Goal: Task Accomplishment & Management: Manage account settings

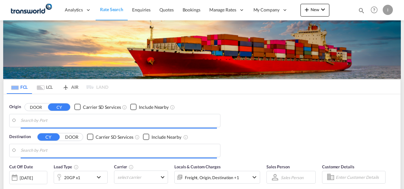
type input "Mundra, INMUN"
type input "[GEOGRAPHIC_DATA], [GEOGRAPHIC_DATA]"
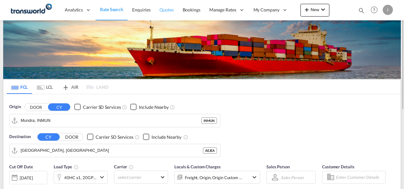
click at [166, 12] on span "Quotes" at bounding box center [166, 9] width 14 height 5
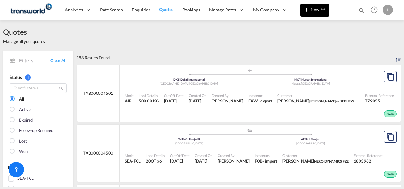
click at [307, 6] on md-icon "icon-plus 400-fg" at bounding box center [307, 10] width 8 height 8
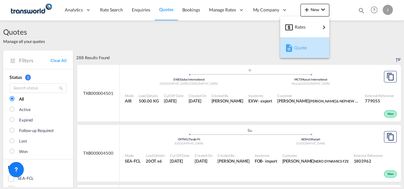
click at [296, 50] on span "Quote" at bounding box center [297, 47] width 7 height 13
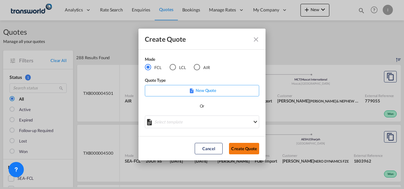
click at [249, 148] on button "Create Quote" at bounding box center [244, 148] width 30 height 11
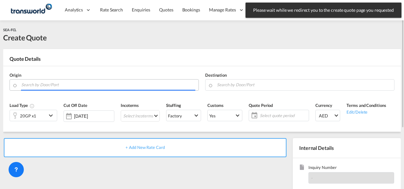
click at [109, 83] on input "Search by Door/Port" at bounding box center [108, 84] width 174 height 11
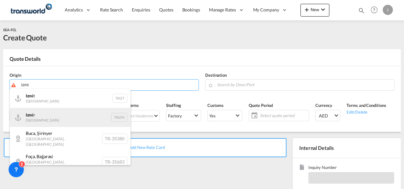
click at [63, 120] on div "Izmi r Turkey TRIZM" at bounding box center [70, 117] width 121 height 19
type input "Izmir, TRIZM"
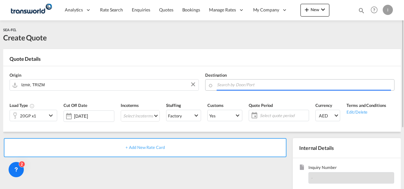
click at [221, 83] on input "Search by Door/Port" at bounding box center [304, 84] width 174 height 11
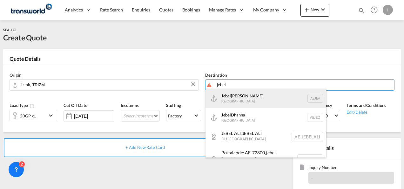
click at [230, 105] on div "[GEOGRAPHIC_DATA] [GEOGRAPHIC_DATA]" at bounding box center [265, 98] width 121 height 19
type input "[GEOGRAPHIC_DATA], [GEOGRAPHIC_DATA]"
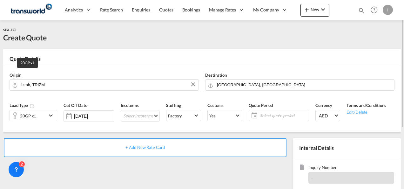
click at [35, 116] on div "20GP x1" at bounding box center [28, 115] width 16 height 9
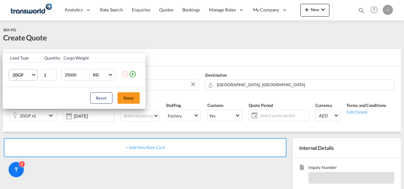
click at [32, 72] on md-select-value "20GP" at bounding box center [24, 74] width 25 height 11
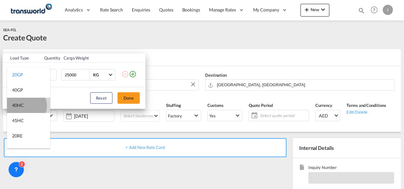
click at [25, 105] on md-option "40HC" at bounding box center [28, 104] width 43 height 15
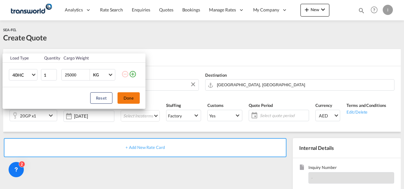
click at [129, 100] on button "Done" at bounding box center [128, 97] width 22 height 11
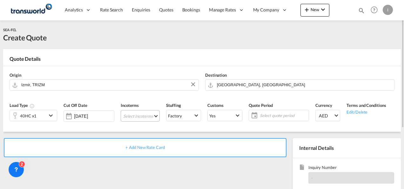
click at [133, 112] on md-select "Select Incoterms FOB - import Free on Board EXW - export Ex Works DDP - export …" at bounding box center [140, 115] width 39 height 11
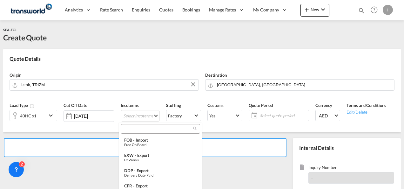
click at [129, 128] on input "search" at bounding box center [158, 129] width 70 height 6
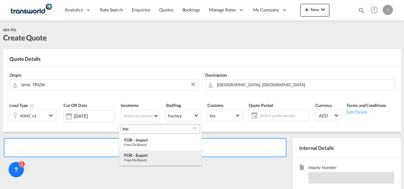
type input "fob"
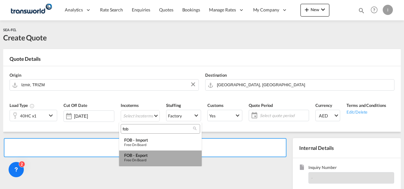
click at [157, 164] on md-option "FOB - export Free on Board" at bounding box center [160, 157] width 83 height 15
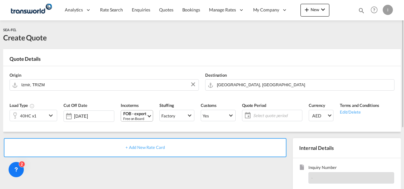
click at [145, 117] on md-select-value "FOB - export Free on Board" at bounding box center [138, 115] width 30 height 11
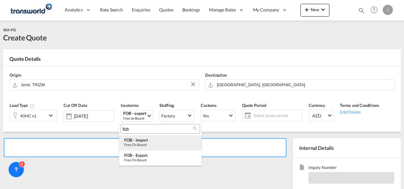
click at [144, 141] on div "FOB - import" at bounding box center [160, 139] width 72 height 5
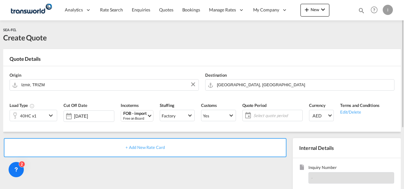
click at [266, 112] on span "Select quote period" at bounding box center [277, 115] width 50 height 9
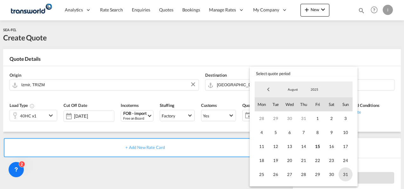
click at [346, 180] on span "31" at bounding box center [345, 174] width 14 height 14
click at [240, 161] on md-backdrop at bounding box center [202, 94] width 404 height 189
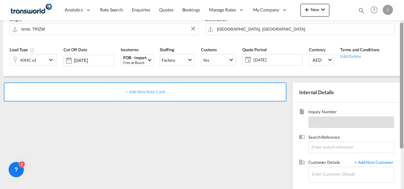
scroll to position [59, 0]
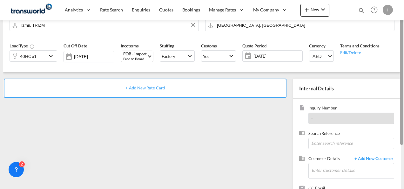
drag, startPoint x: 401, startPoint y: 73, endPoint x: 403, endPoint y: 113, distance: 40.1
click at [403, 113] on div at bounding box center [401, 82] width 3 height 126
click at [321, 135] on span "Search Reference" at bounding box center [351, 133] width 86 height 7
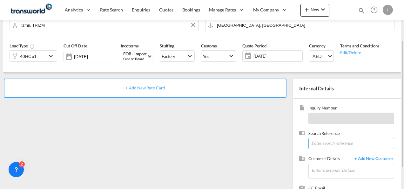
click at [320, 138] on input at bounding box center [351, 142] width 86 height 11
paste input "From Subject Received Size Categories Irishi Kiran RE: HBR-V256-BI TWI 21470 1:…"
drag, startPoint x: 345, startPoint y: 144, endPoint x: 405, endPoint y: 135, distance: 60.0
click at [404, 135] on html "Analytics Reports Dashboard Rate Search Enquiries Quotes" at bounding box center [202, 94] width 404 height 189
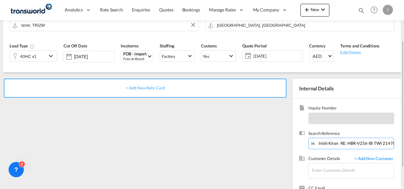
scroll to position [0, 0]
drag, startPoint x: 374, startPoint y: 143, endPoint x: 41, endPoint y: 163, distance: 333.0
click at [41, 163] on div "+ Add New Rate Card Internal Details Inquiry Number - Search Reference From Sub…" at bounding box center [202, 143] width 398 height 142
type input "TWI 21470"
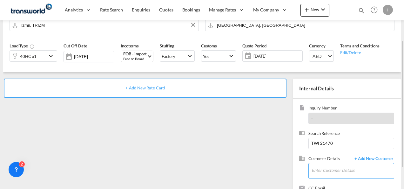
click at [347, 175] on input "Enter Customer Details" at bounding box center [352, 170] width 82 height 14
type input "H"
type input "l"
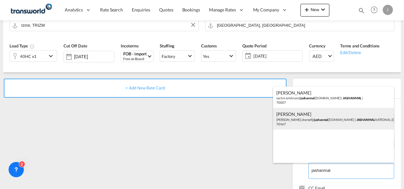
click at [297, 121] on div "[PERSON_NAME] [PERSON_NAME].shereef@ jashanmal [DOMAIN_NAME] | JASHANMAL NATION…" at bounding box center [333, 119] width 121 height 22
type input "JASHANMAL NATIONAL [DOMAIN_NAME], [PERSON_NAME], [PERSON_NAME][EMAIL_ADDRESS][D…"
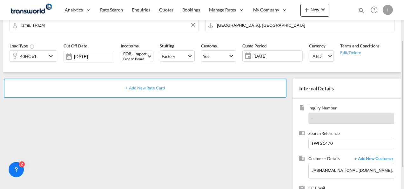
click at [154, 88] on span "+ Add New Rate Card" at bounding box center [144, 87] width 39 height 5
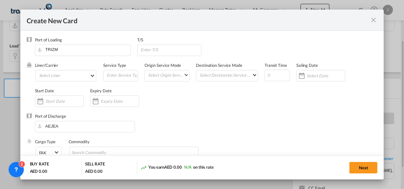
type input "Basic Ocean Freight"
select select "per equipment"
click at [51, 76] on md-select "Select Liner 2HM LOGISTICS D.O.O 2HM LOGISTICS D.O.O. / TDWC-CAPODISTRI 2HM LOG…" at bounding box center [66, 75] width 61 height 11
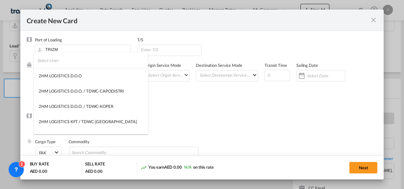
click at [46, 60] on input "search" at bounding box center [92, 60] width 111 height 15
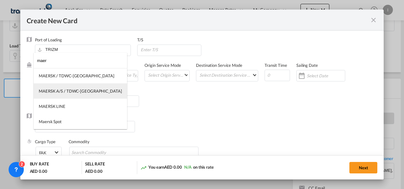
type input "maer"
click at [60, 88] on md-option "MAERSK A/S / TDWC-[GEOGRAPHIC_DATA]" at bounding box center [80, 90] width 93 height 15
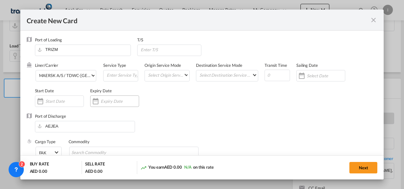
click at [110, 102] on input "Create New CardPort ..." at bounding box center [120, 100] width 38 height 5
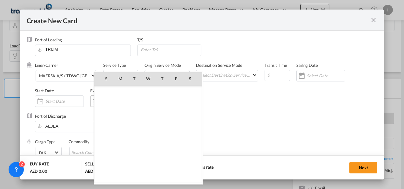
scroll to position [146987, 0]
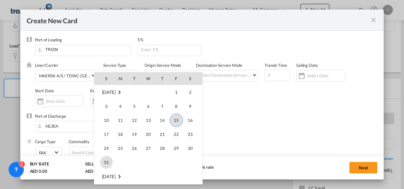
click at [104, 160] on span "31" at bounding box center [106, 162] width 13 height 13
type input "[DATE]"
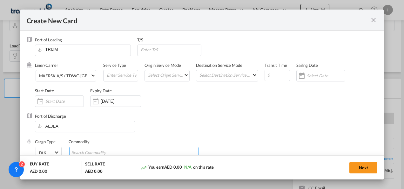
click at [98, 153] on input "Chips input." at bounding box center [100, 152] width 58 height 10
type input "General Cargo"
click at [213, 120] on div "Port of Discharge [GEOGRAPHIC_DATA]" at bounding box center [202, 125] width 351 height 25
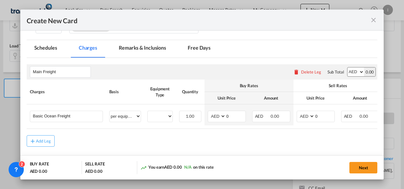
scroll to position [128, 0]
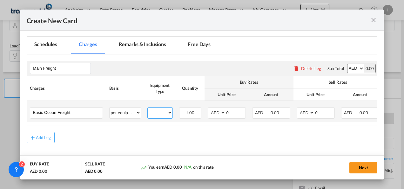
click at [157, 109] on select "40HC" at bounding box center [160, 112] width 25 height 9
select select "40HC"
click at [148, 108] on select "40HC" at bounding box center [160, 112] width 25 height 9
click at [215, 112] on select "AED AFN ALL AMD ANG AOA ARS AUD AWG AZN BAM BBD BDT BGN BHD BIF BMD BND [PERSON…" at bounding box center [217, 112] width 17 height 9
select select "string:USD"
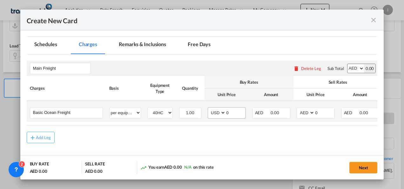
click at [225, 113] on div "Create New CardPort ..." at bounding box center [225, 112] width 0 height 11
click at [227, 113] on input "0" at bounding box center [236, 112] width 20 height 10
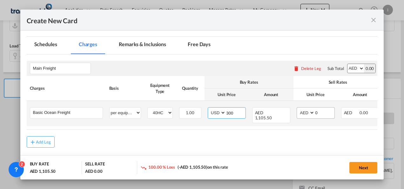
type input "300"
click at [316, 110] on input "0" at bounding box center [325, 112] width 20 height 10
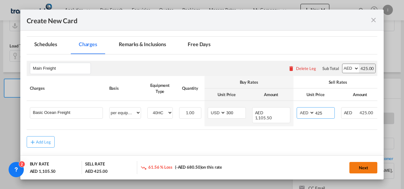
type input "425"
click at [359, 165] on button "Next" at bounding box center [363, 167] width 28 height 11
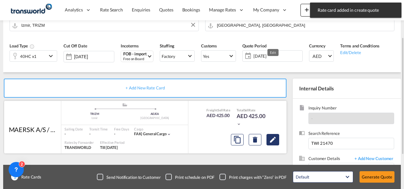
click at [270, 142] on md-icon "Edit" at bounding box center [273, 140] width 8 height 8
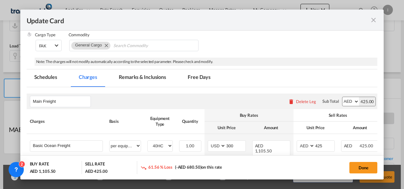
scroll to position [119, 0]
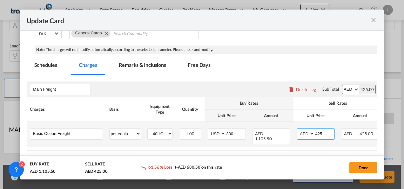
click at [301, 135] on select "AED AFN ALL AMD ANG AOA ARS AUD AWG AZN BAM BBD BDT BGN BHD BIF BMD BND [PERSON…" at bounding box center [306, 133] width 17 height 9
select select "string:USD"
click at [298, 129] on select "AED AFN ALL AMD ANG AOA ARS AUD AWG AZN BAM BBD BDT BGN BHD BIF BMD BND [PERSON…" at bounding box center [306, 133] width 17 height 9
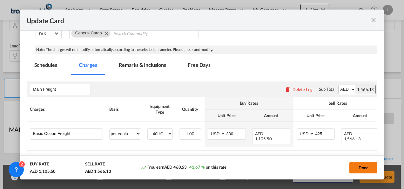
click at [360, 168] on button "Done" at bounding box center [363, 167] width 28 height 11
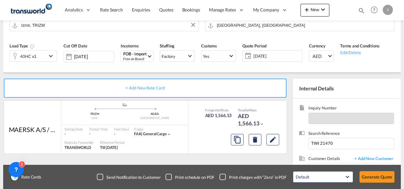
click at [366, 175] on button "Generate Quote" at bounding box center [376, 176] width 35 height 11
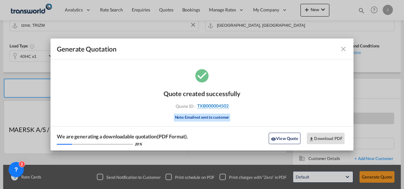
click at [222, 104] on span "TXB000004502" at bounding box center [212, 106] width 31 height 6
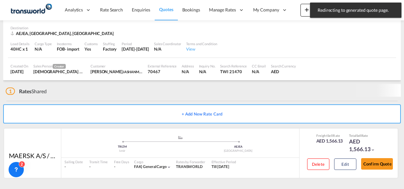
scroll to position [39, 0]
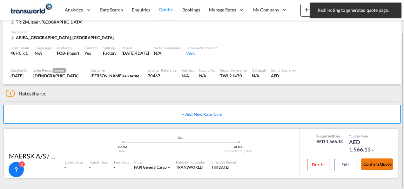
click at [371, 164] on button "Confirm Quote" at bounding box center [377, 163] width 32 height 11
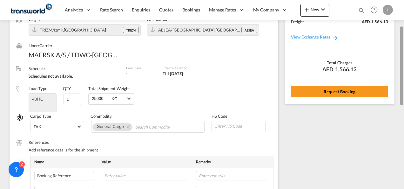
scroll to position [53, 0]
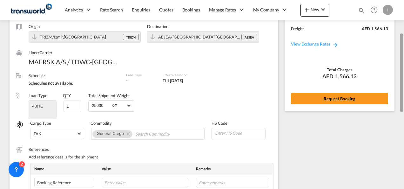
drag, startPoint x: 400, startPoint y: 151, endPoint x: 398, endPoint y: 66, distance: 85.1
click at [398, 66] on md-content "Analytics Reports Dashboard Rate Search Enquiries Quotes Bookings" at bounding box center [202, 94] width 404 height 189
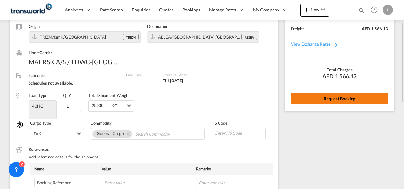
click at [354, 95] on button "Request Booking" at bounding box center [339, 98] width 97 height 11
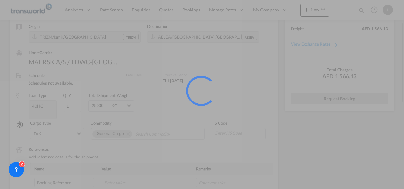
scroll to position [12, 0]
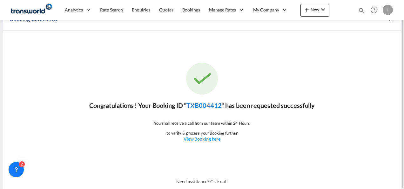
click at [210, 104] on link "TXB004412" at bounding box center [203, 105] width 35 height 8
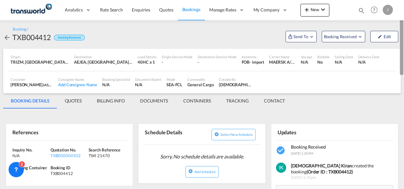
drag, startPoint x: 400, startPoint y: 131, endPoint x: 404, endPoint y: 50, distance: 81.4
click at [404, 50] on html "Analytics Reports Dashboard Rate Search Enquiries Quotes" at bounding box center [202, 94] width 404 height 189
click at [285, 39] on md-menu "Send To OTM Yet to sync Send Shipment" at bounding box center [301, 35] width 36 height 13
click at [304, 36] on span "Send To" at bounding box center [301, 36] width 16 height 6
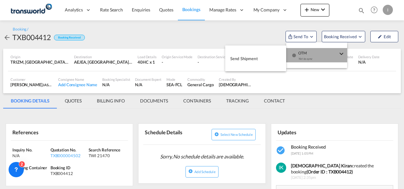
click at [304, 56] on div "Yet to sync" at bounding box center [317, 60] width 39 height 13
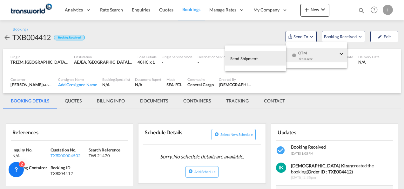
click at [261, 58] on button "Send Shipment" at bounding box center [255, 58] width 61 height 14
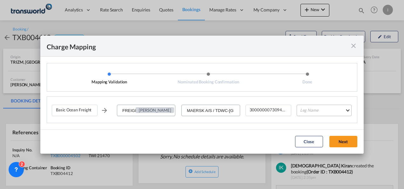
click at [309, 107] on md-select "Leg Name HANDLING ORIGIN VESSEL HANDLING DESTINATION OTHERS TL PICK UP CUSTOMS …" at bounding box center [324, 109] width 55 height 11
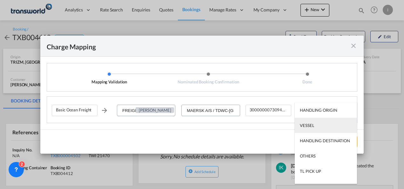
click at [312, 128] on md-option "VESSEL" at bounding box center [326, 124] width 62 height 15
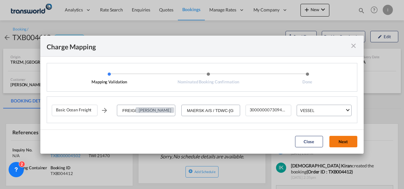
click at [336, 146] on button "Next" at bounding box center [343, 141] width 28 height 11
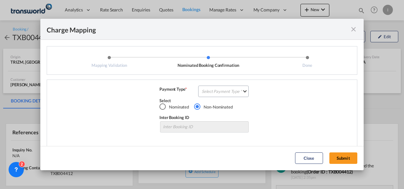
click at [203, 76] on md-dialog-content "Mapping Validation Nominated Booking Confirmation Done Basic Ocean Freight FREI…" at bounding box center [201, 93] width 323 height 106
click at [209, 88] on md-select "Select Payment Type COLLECT PREPAID" at bounding box center [223, 90] width 50 height 11
click at [0, 0] on md-option "COLLECT" at bounding box center [0, 0] width 0 height 0
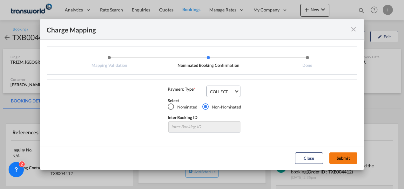
click at [334, 156] on button "Submit" at bounding box center [343, 157] width 28 height 11
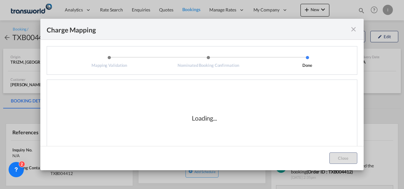
click at [221, 138] on div "Loading..." at bounding box center [204, 117] width 305 height 63
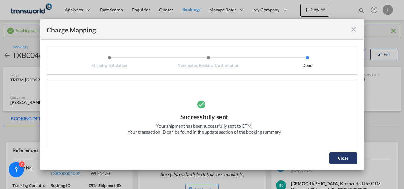
click at [351, 158] on button "Close" at bounding box center [343, 157] width 28 height 11
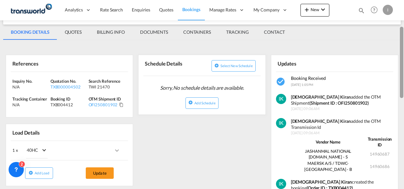
scroll to position [88, 0]
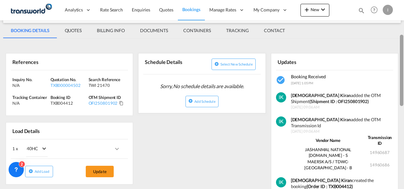
drag, startPoint x: 402, startPoint y: 41, endPoint x: 402, endPoint y: 74, distance: 33.3
click at [402, 74] on div at bounding box center [401, 70] width 3 height 71
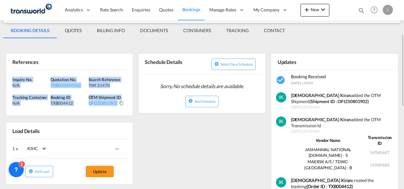
drag, startPoint x: 128, startPoint y: 100, endPoint x: 4, endPoint y: 77, distance: 125.4
copy div "Inquiry No. N/A Quotation No. TXB000004502 Search Reference TWI 21470 Tracking …"
